Goal: Book appointment/travel/reservation

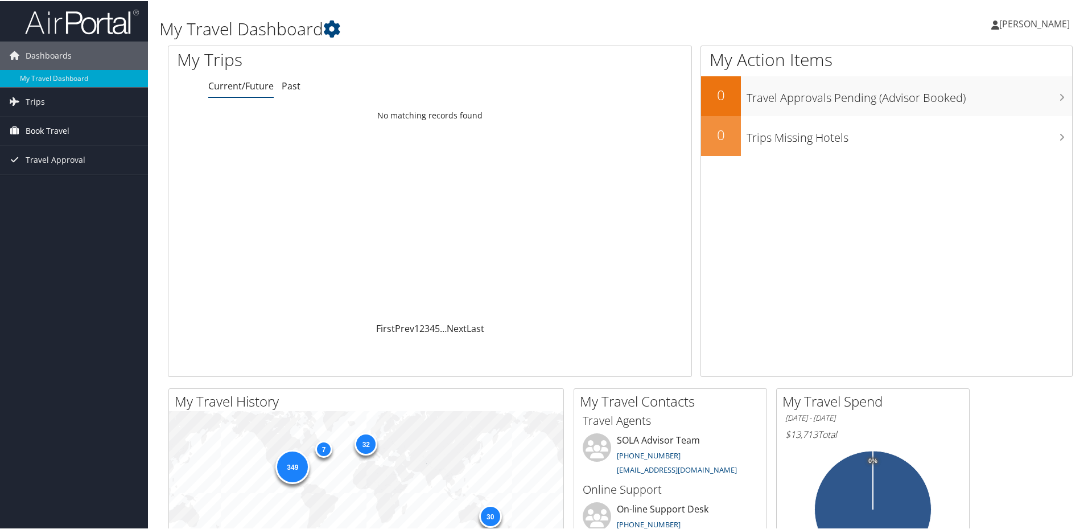
click at [49, 129] on span "Book Travel" at bounding box center [48, 130] width 44 height 28
click at [78, 166] on link "Book/Manage Online Trips" at bounding box center [74, 169] width 148 height 17
click at [50, 123] on span "Book Travel" at bounding box center [48, 130] width 44 height 28
click at [80, 168] on link "Book/Manage Online Trips" at bounding box center [74, 169] width 148 height 17
